Goal: Task Accomplishment & Management: Use online tool/utility

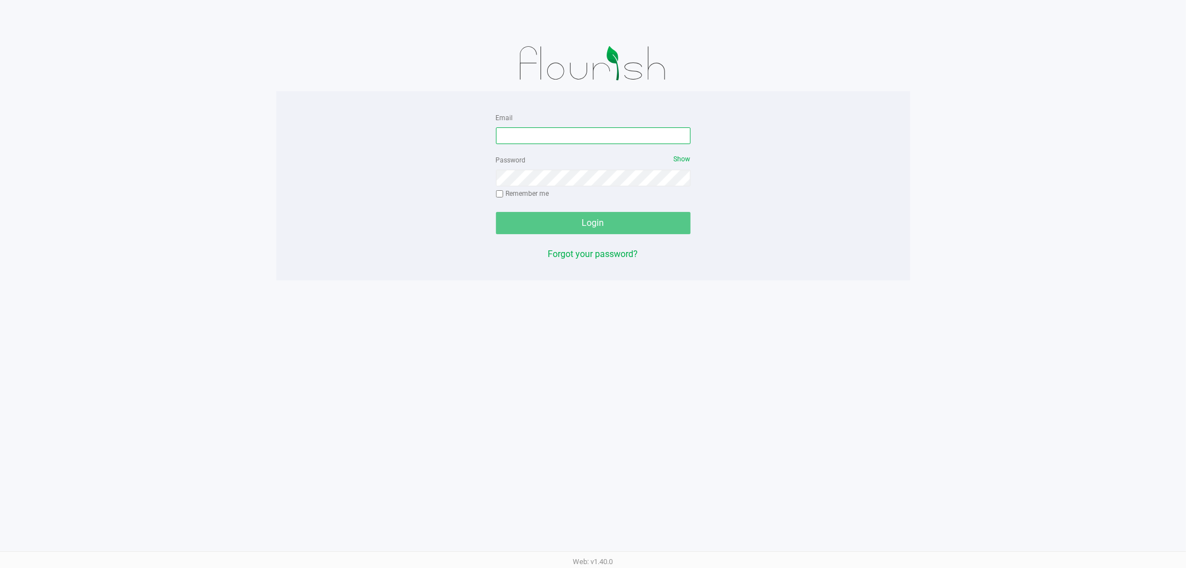
click at [593, 141] on input "Email" at bounding box center [593, 135] width 195 height 17
type input "[EMAIL_ADDRESS][DOMAIN_NAME]"
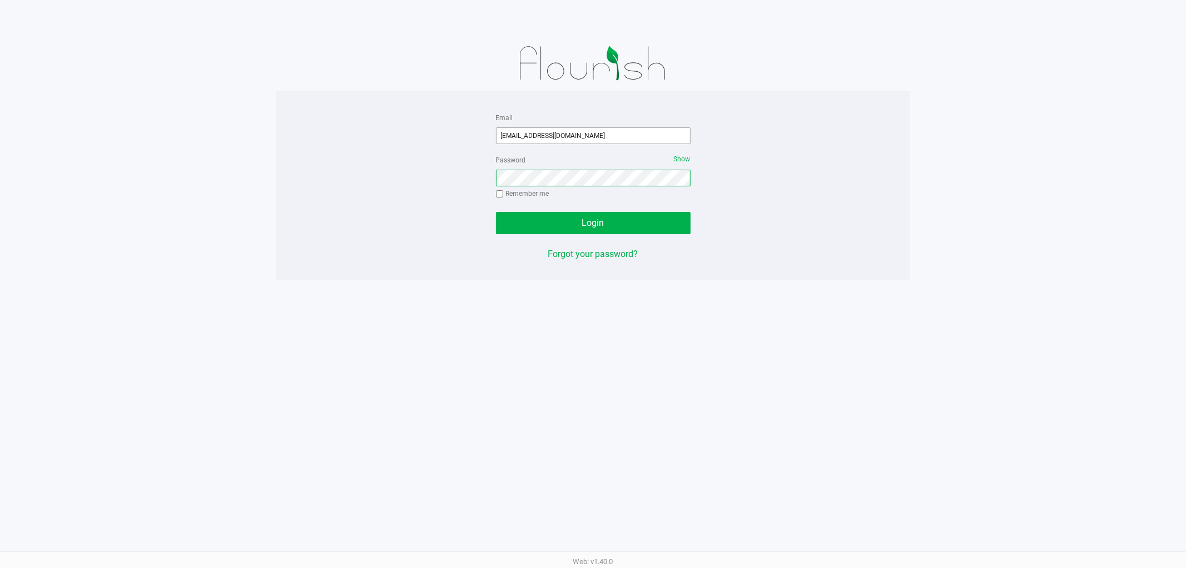
click at [496, 212] on button "Login" at bounding box center [593, 223] width 195 height 22
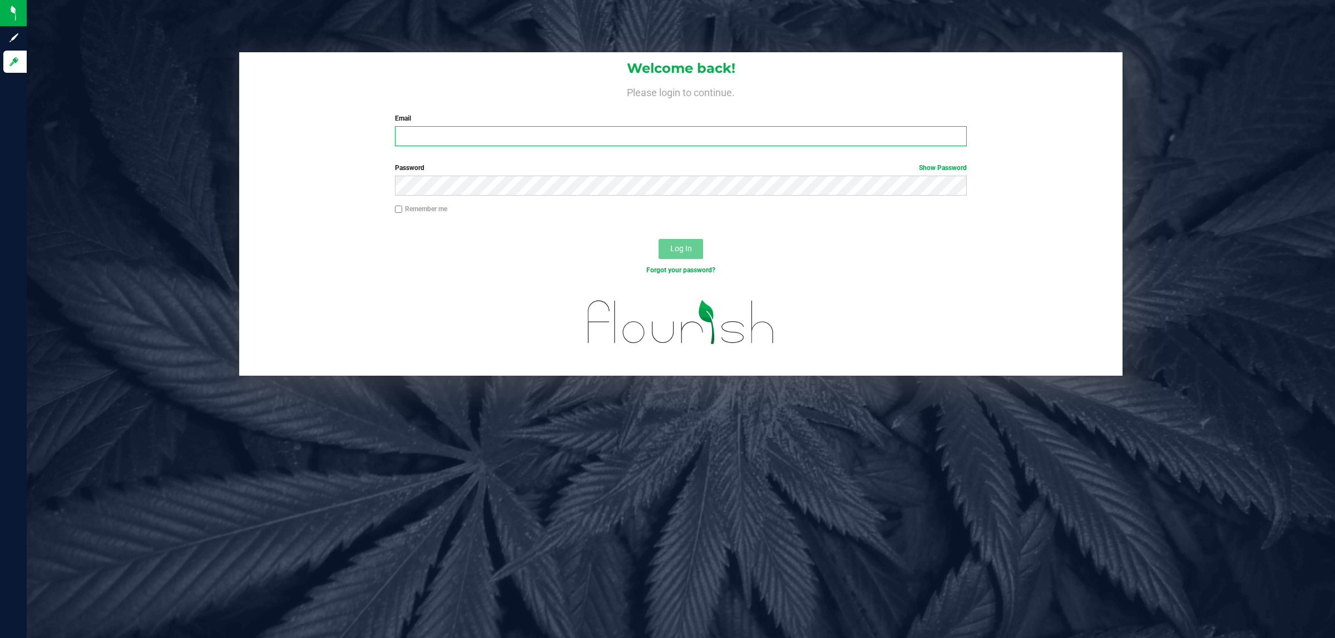
click at [450, 146] on input "Email" at bounding box center [681, 136] width 572 height 20
type input "[EMAIL_ADDRESS][DOMAIN_NAME]"
click at [658, 239] on button "Log In" at bounding box center [680, 249] width 44 height 20
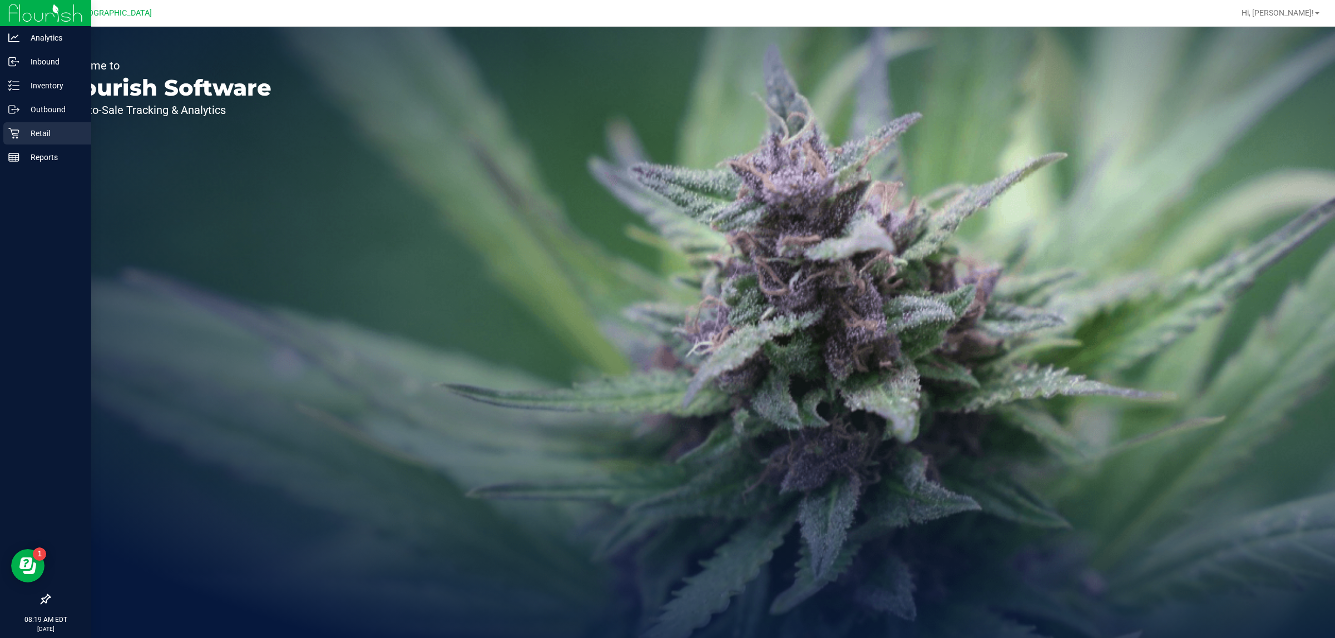
click at [39, 133] on p "Retail" at bounding box center [52, 133] width 67 height 13
